Goal: Transaction & Acquisition: Purchase product/service

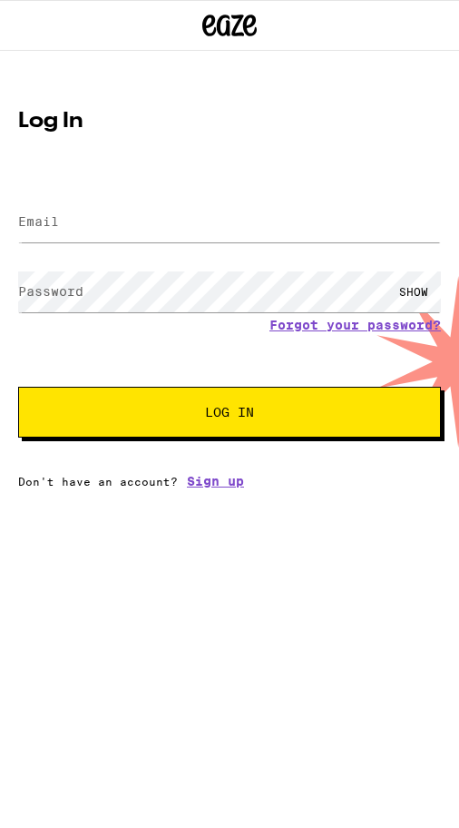
click at [133, 233] on input "Email" at bounding box center [229, 222] width 423 height 41
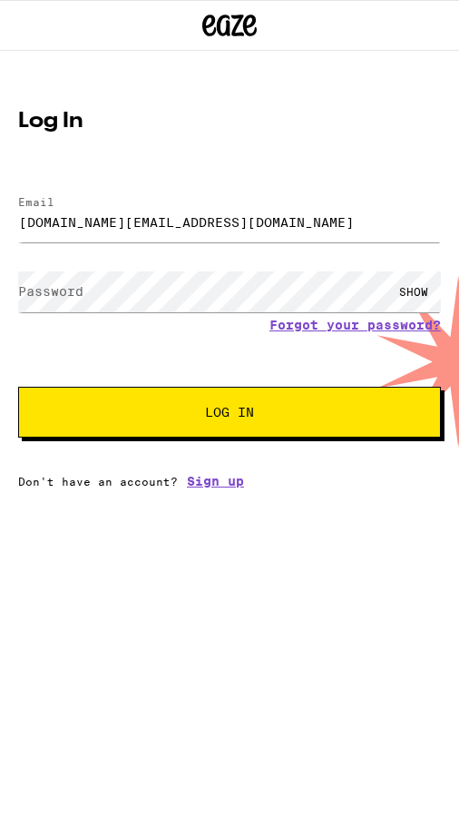
type input "[DOMAIN_NAME][EMAIL_ADDRESS][DOMAIN_NAME]"
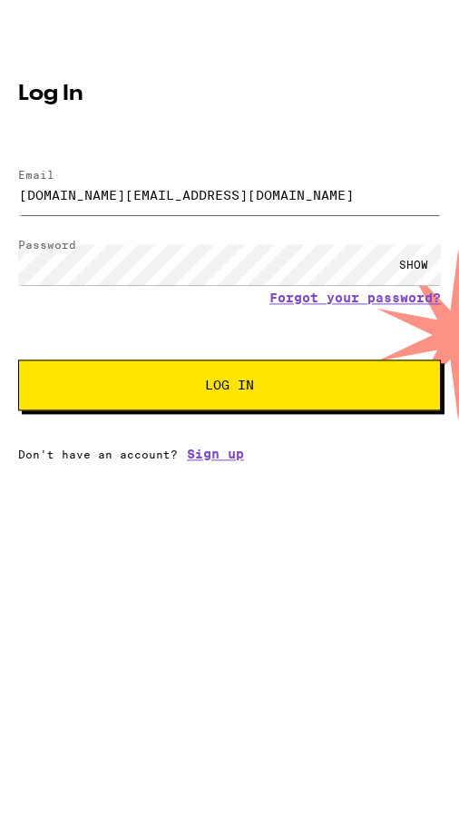
click at [44, 202] on input "[DOMAIN_NAME][EMAIL_ADDRESS][DOMAIN_NAME]" at bounding box center [229, 222] width 423 height 41
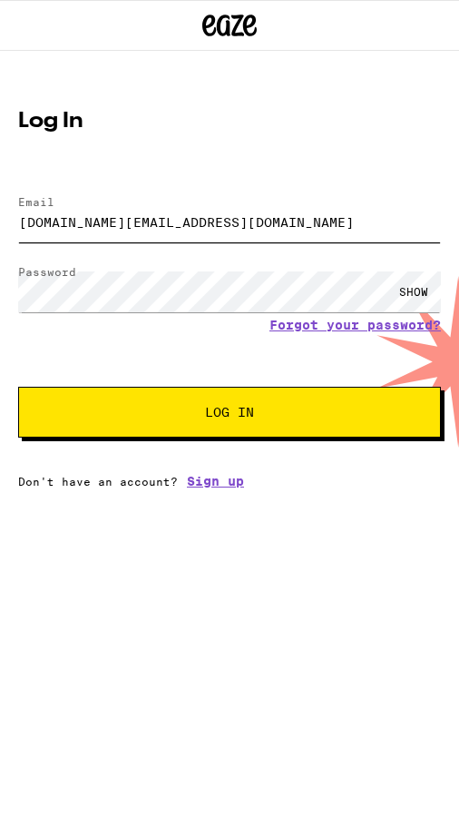
click at [49, 228] on input "[DOMAIN_NAME][EMAIL_ADDRESS][DOMAIN_NAME]" at bounding box center [229, 222] width 423 height 41
click at [49, 227] on input "[DOMAIN_NAME][EMAIL_ADDRESS][DOMAIN_NAME]" at bounding box center [229, 222] width 423 height 41
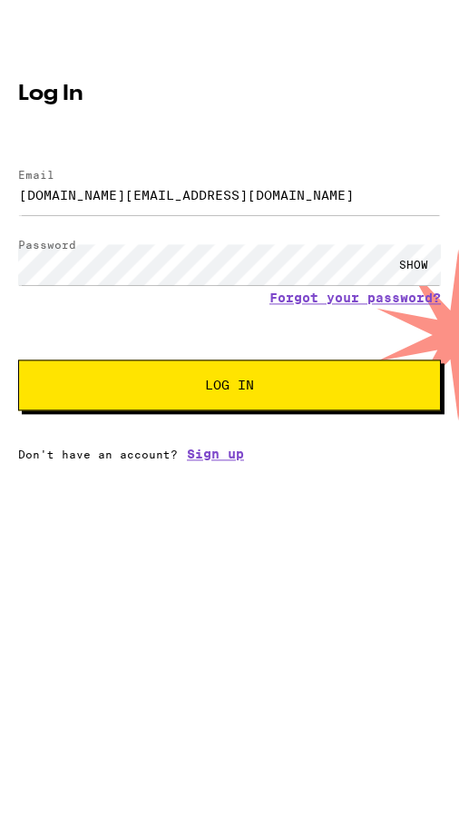
click at [336, 387] on button "Log In" at bounding box center [229, 412] width 423 height 51
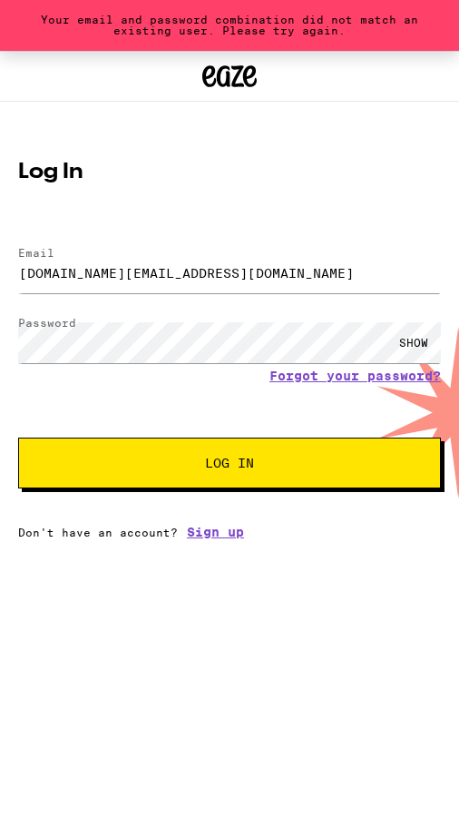
click at [419, 341] on div "SHOW" at bounding box center [414, 342] width 54 height 41
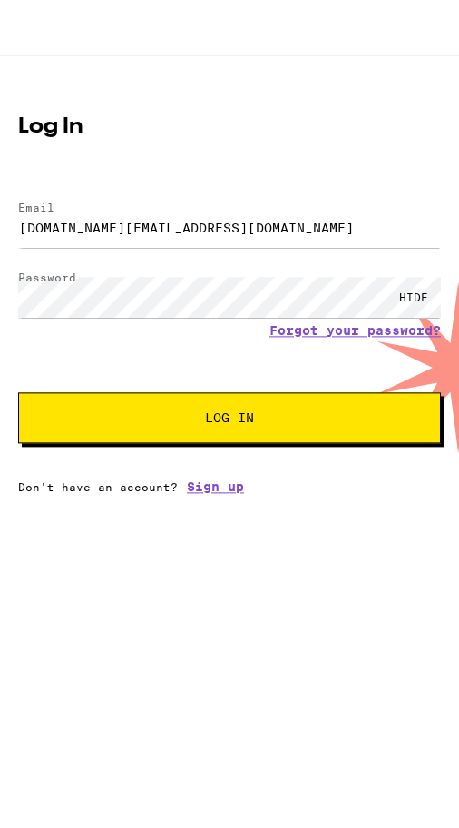
click at [346, 457] on span "Log In" at bounding box center [230, 463] width 276 height 13
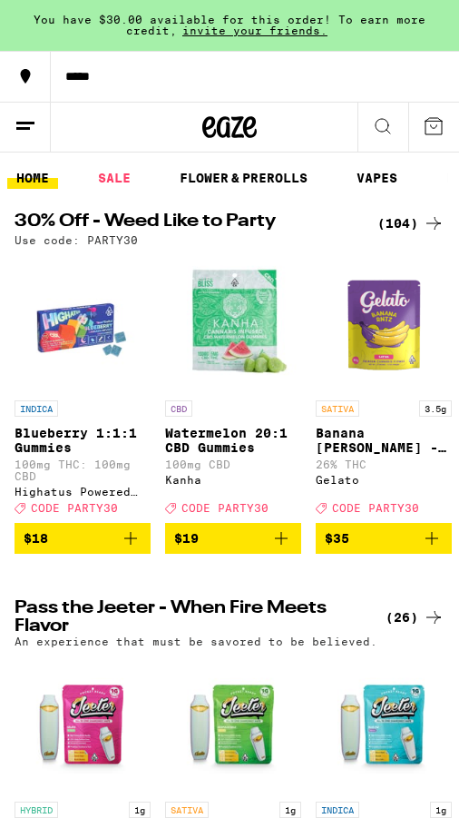
click at [33, 132] on icon at bounding box center [26, 126] width 22 height 22
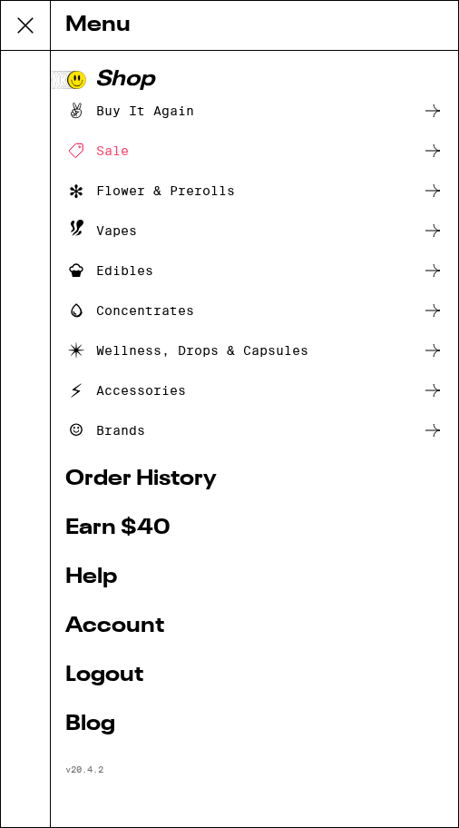
click at [28, 25] on icon at bounding box center [25, 25] width 36 height 36
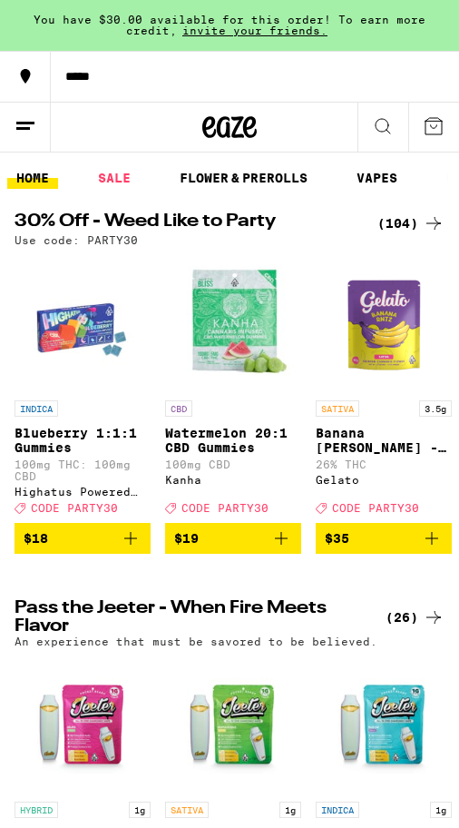
click at [31, 133] on icon at bounding box center [26, 126] width 22 height 22
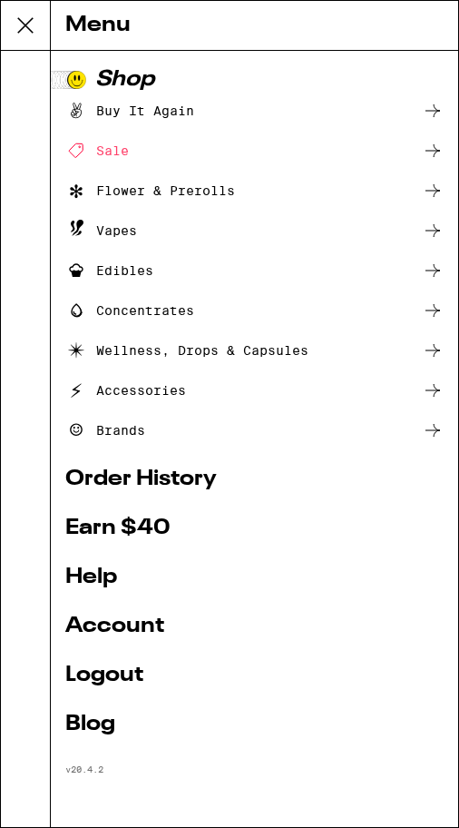
click at [157, 620] on link "Account" at bounding box center [254, 627] width 379 height 22
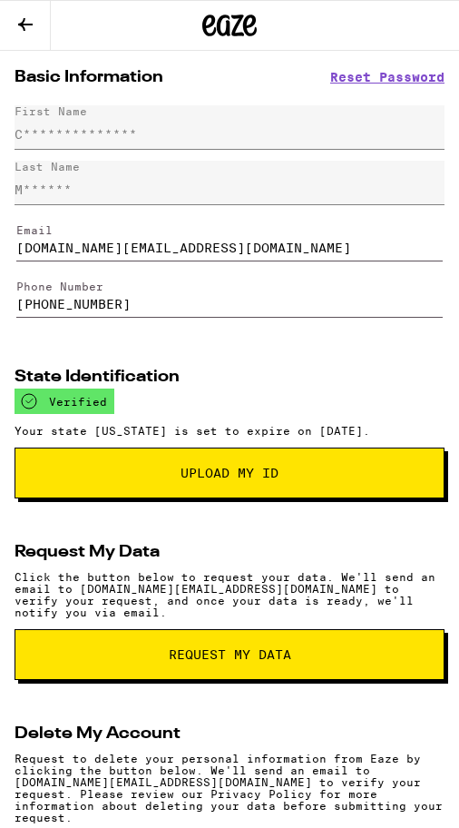
click at [30, 22] on icon at bounding box center [26, 25] width 22 height 22
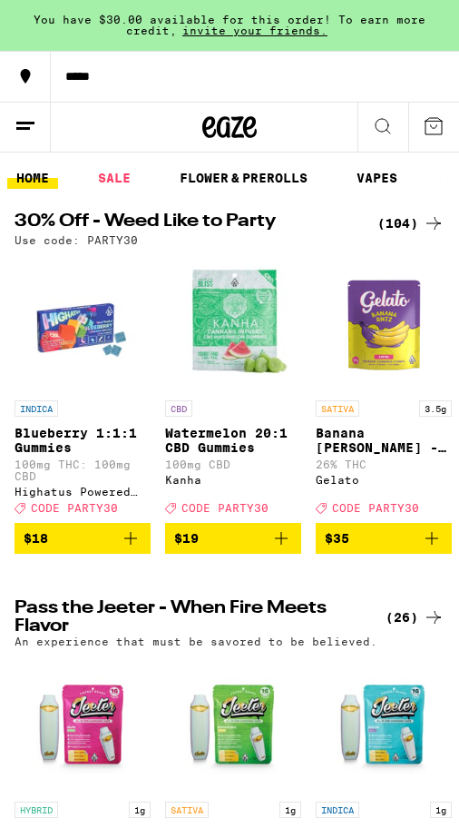
click at [34, 141] on button at bounding box center [25, 128] width 51 height 50
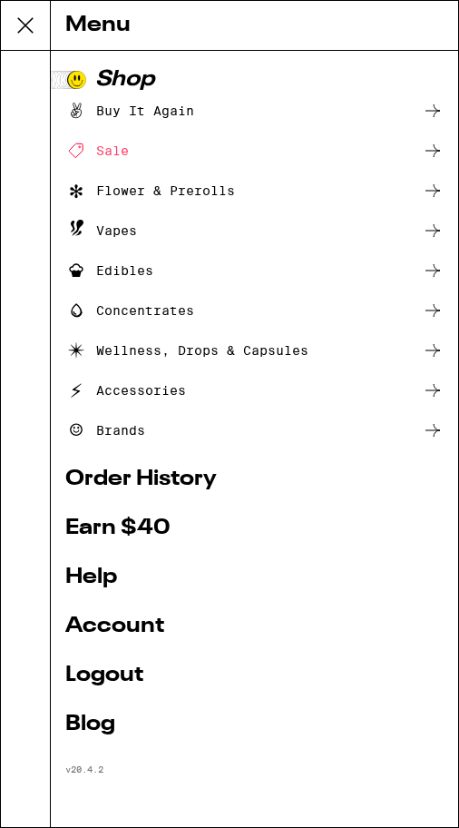
click at [65, 137] on ul "Buy It Again Sale Flower & Prerolls Vapes Edibles Concentrates Wellness, Drops …" at bounding box center [254, 270] width 379 height 341
click at [195, 481] on link "Order History" at bounding box center [254, 479] width 379 height 22
